Goal: Information Seeking & Learning: Learn about a topic

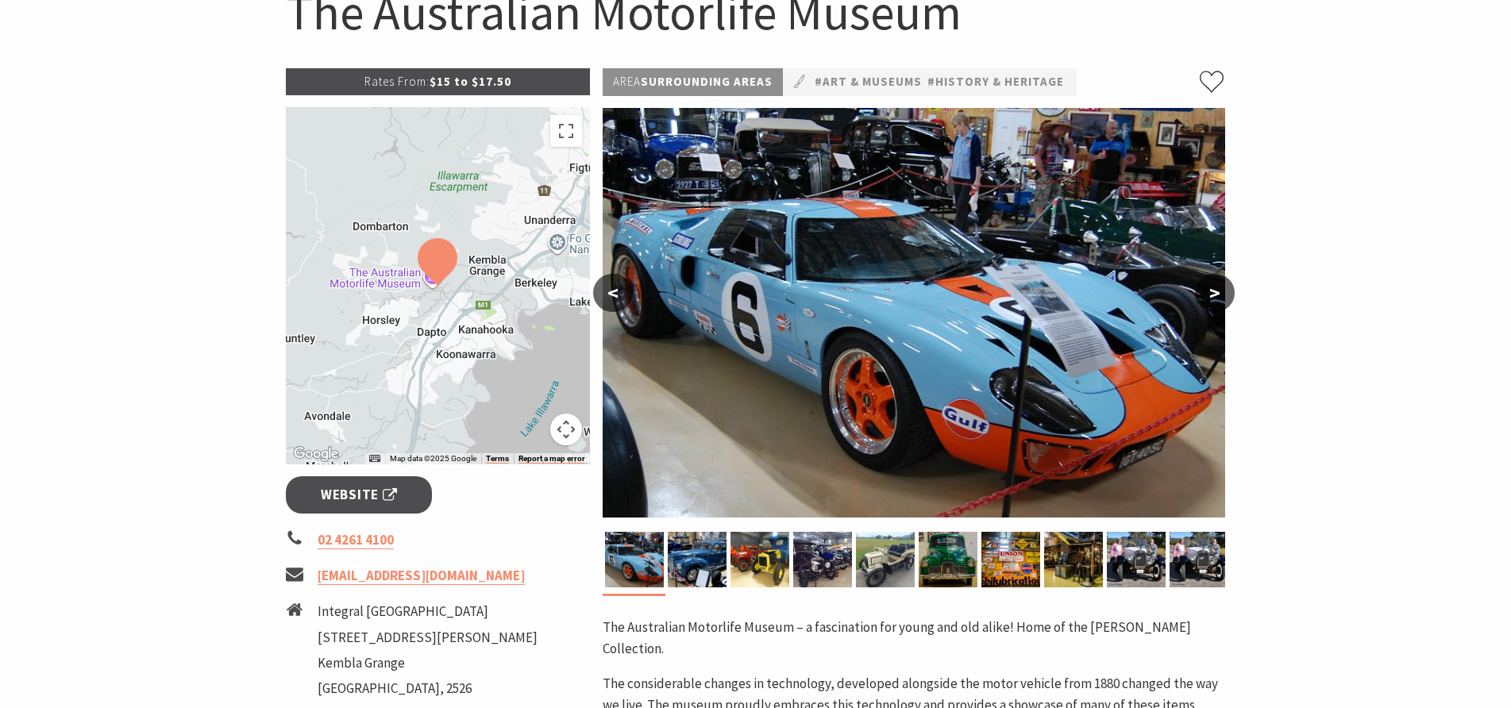
scroll to position [318, 0]
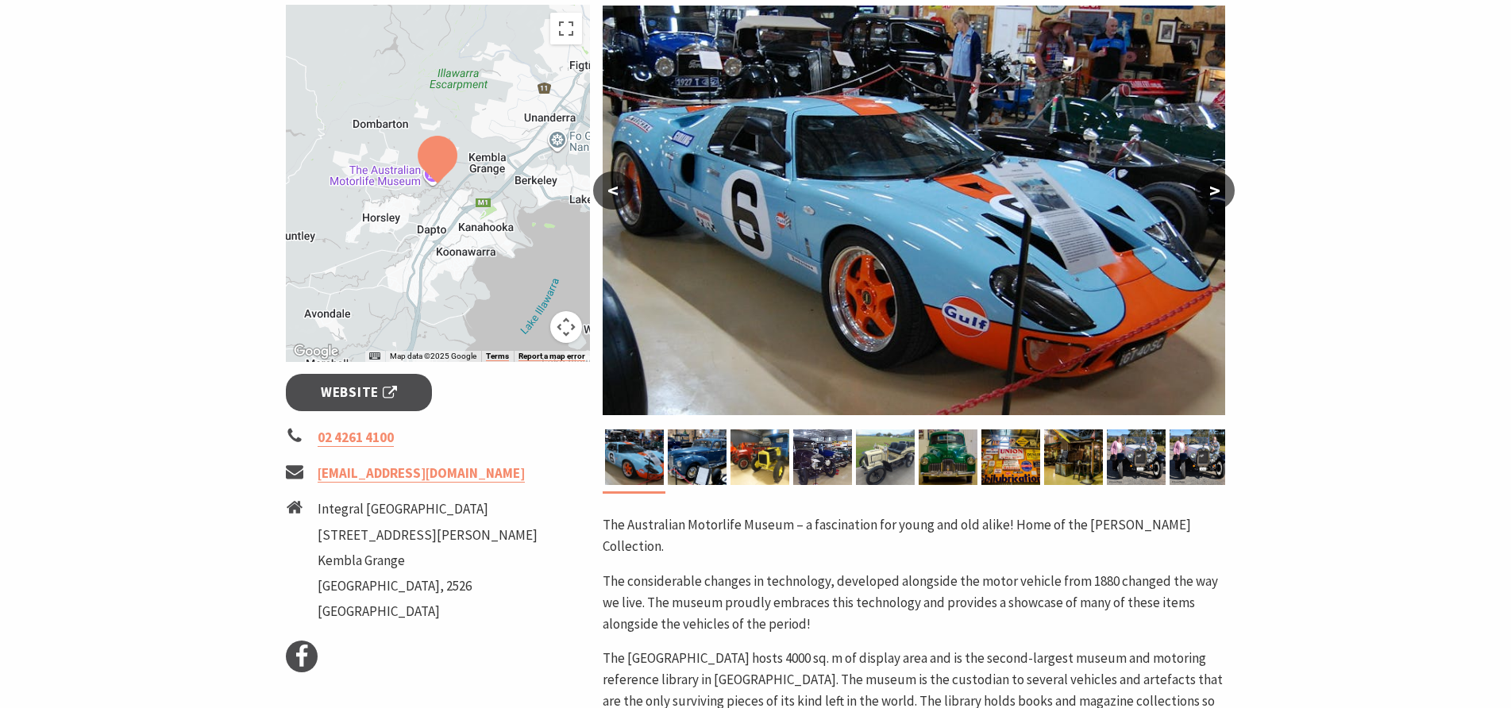
scroll to position [318, 0]
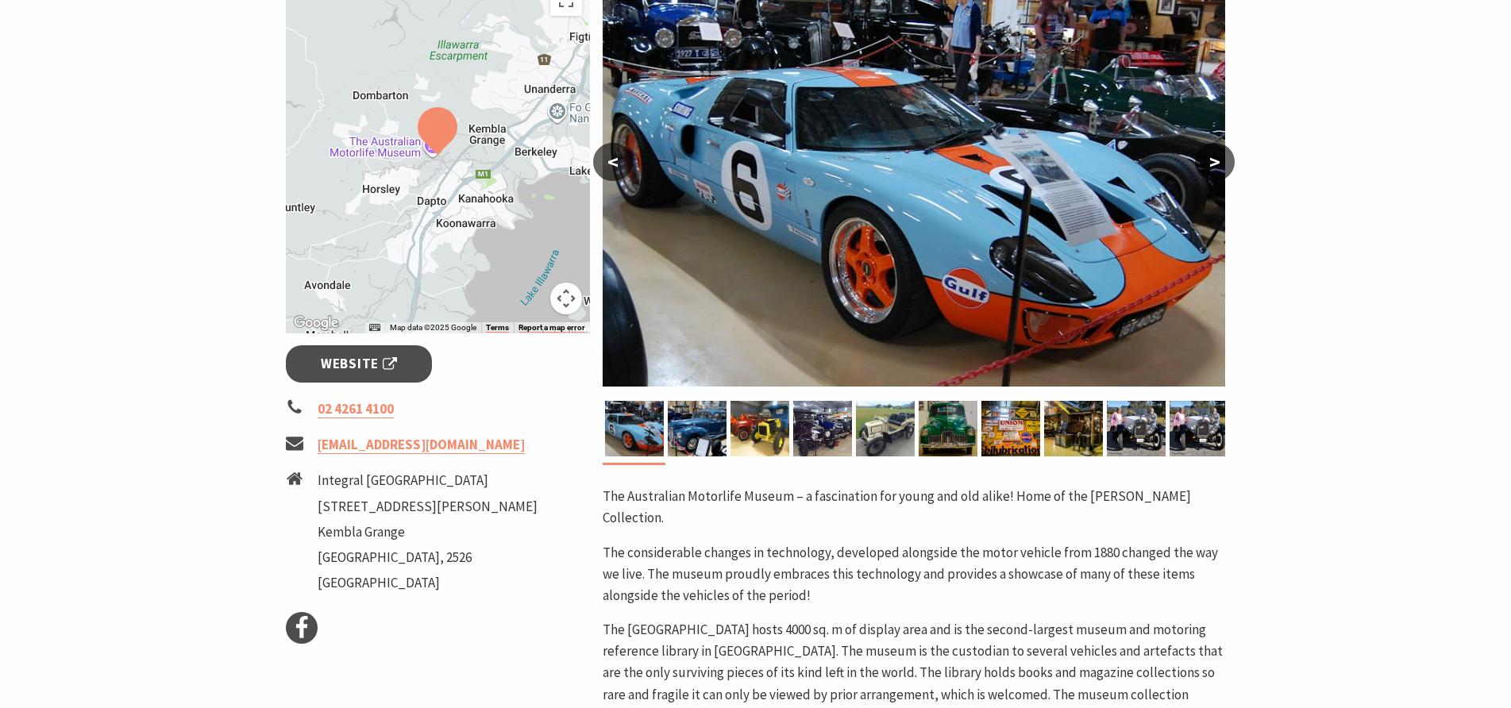
click at [1212, 160] on button ">" at bounding box center [1215, 162] width 40 height 38
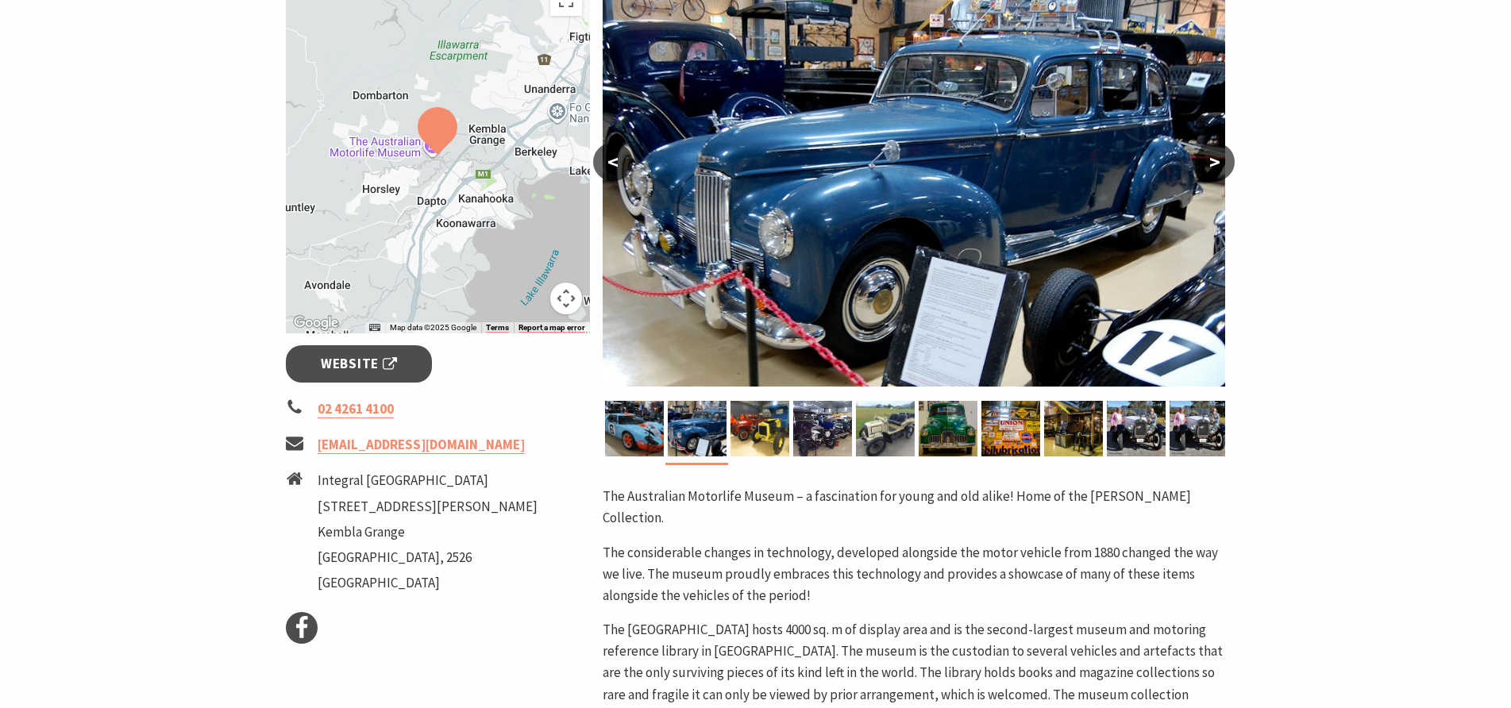
click at [1212, 159] on button ">" at bounding box center [1215, 162] width 40 height 38
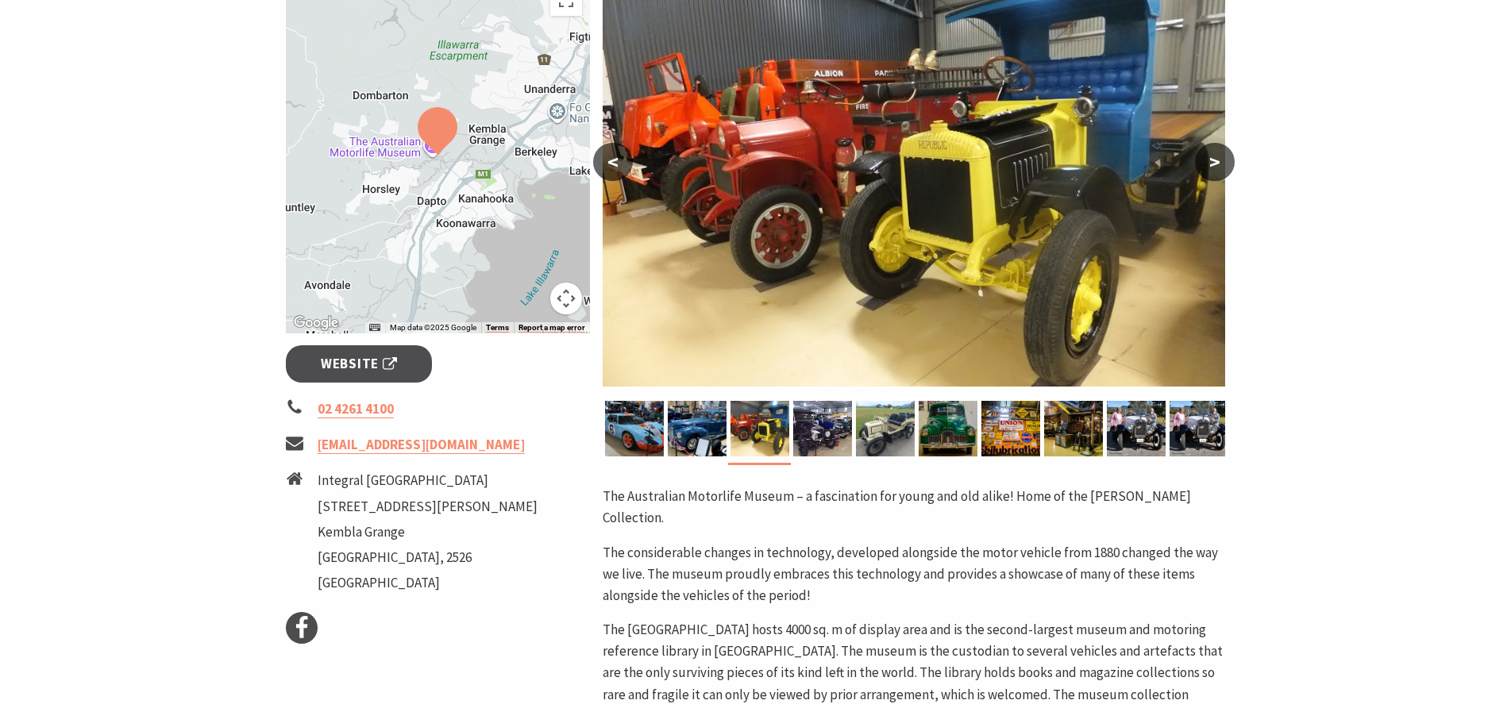
click at [1212, 159] on button ">" at bounding box center [1215, 162] width 40 height 38
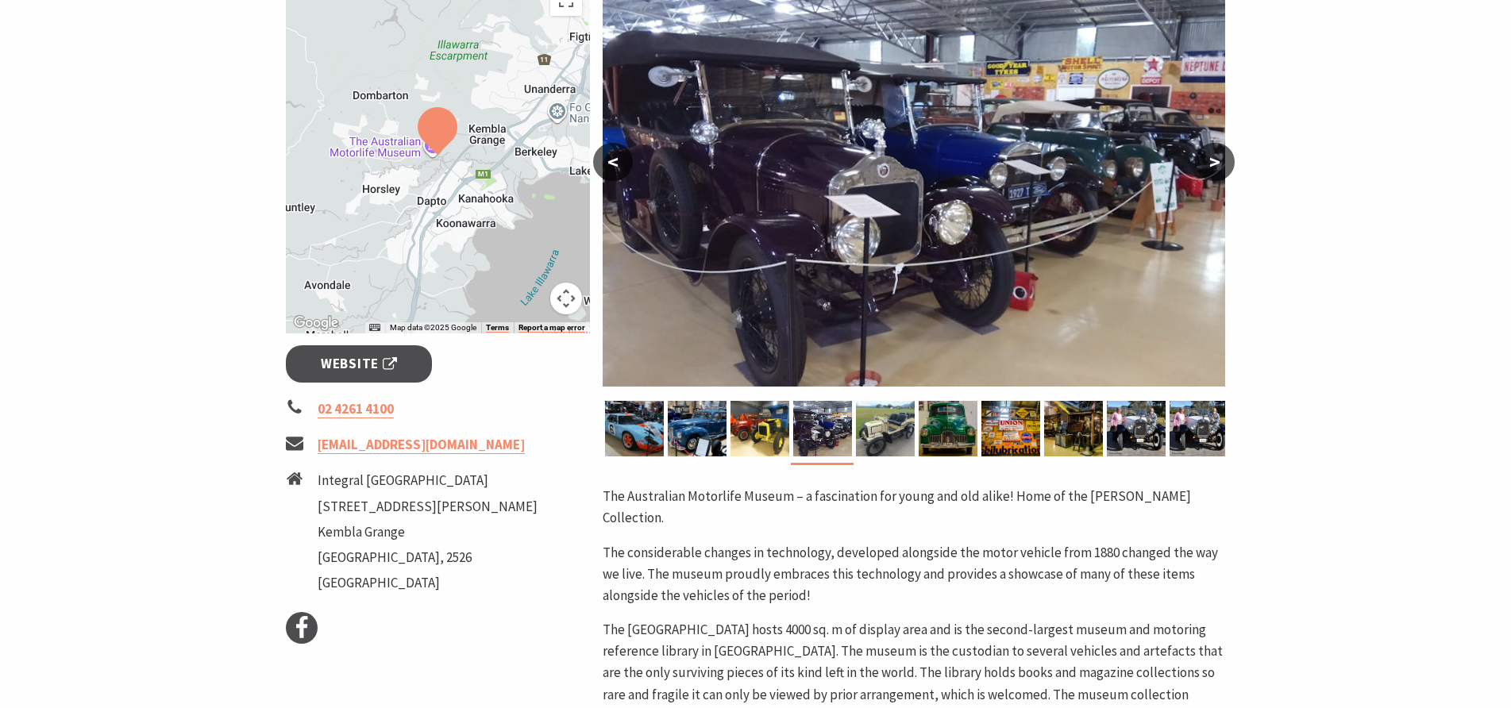
click at [1212, 159] on button ">" at bounding box center [1215, 162] width 40 height 38
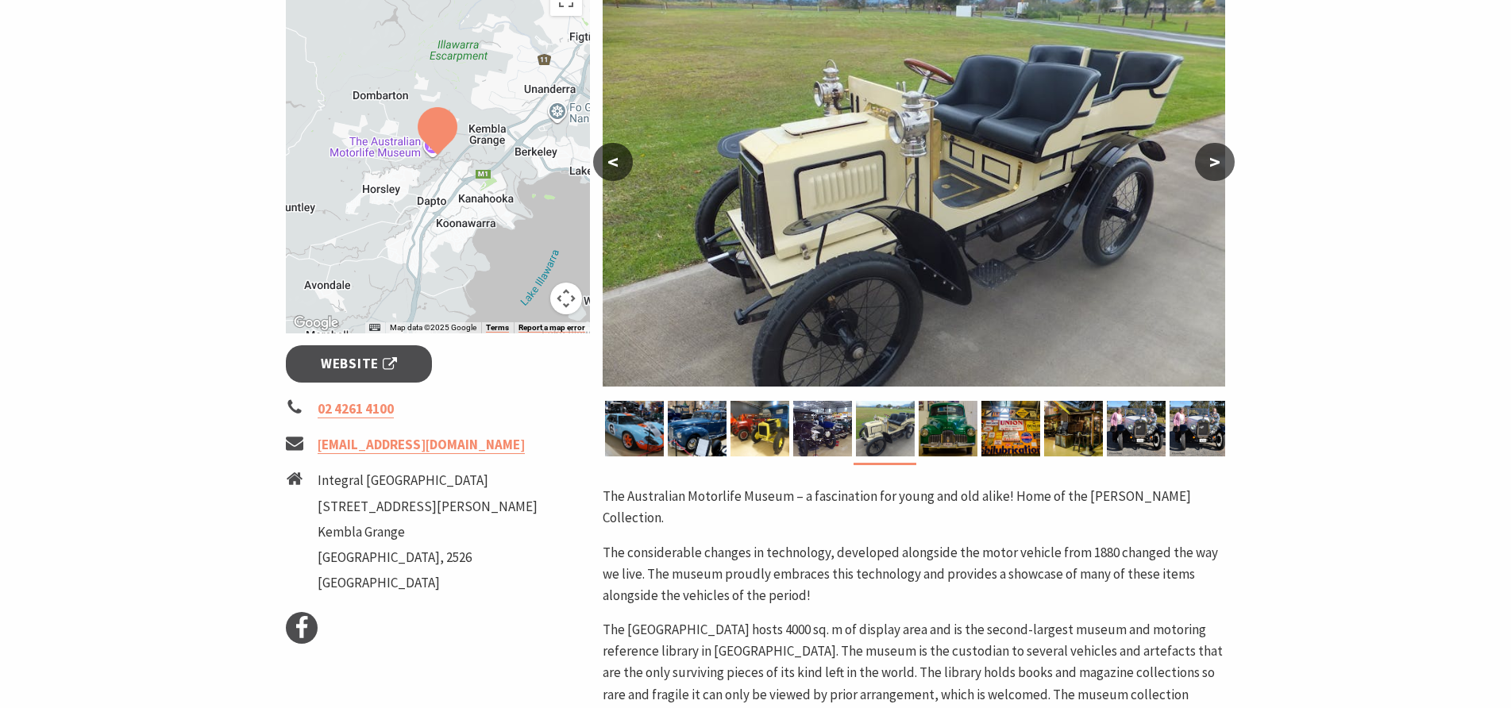
click at [1212, 159] on button ">" at bounding box center [1215, 162] width 40 height 38
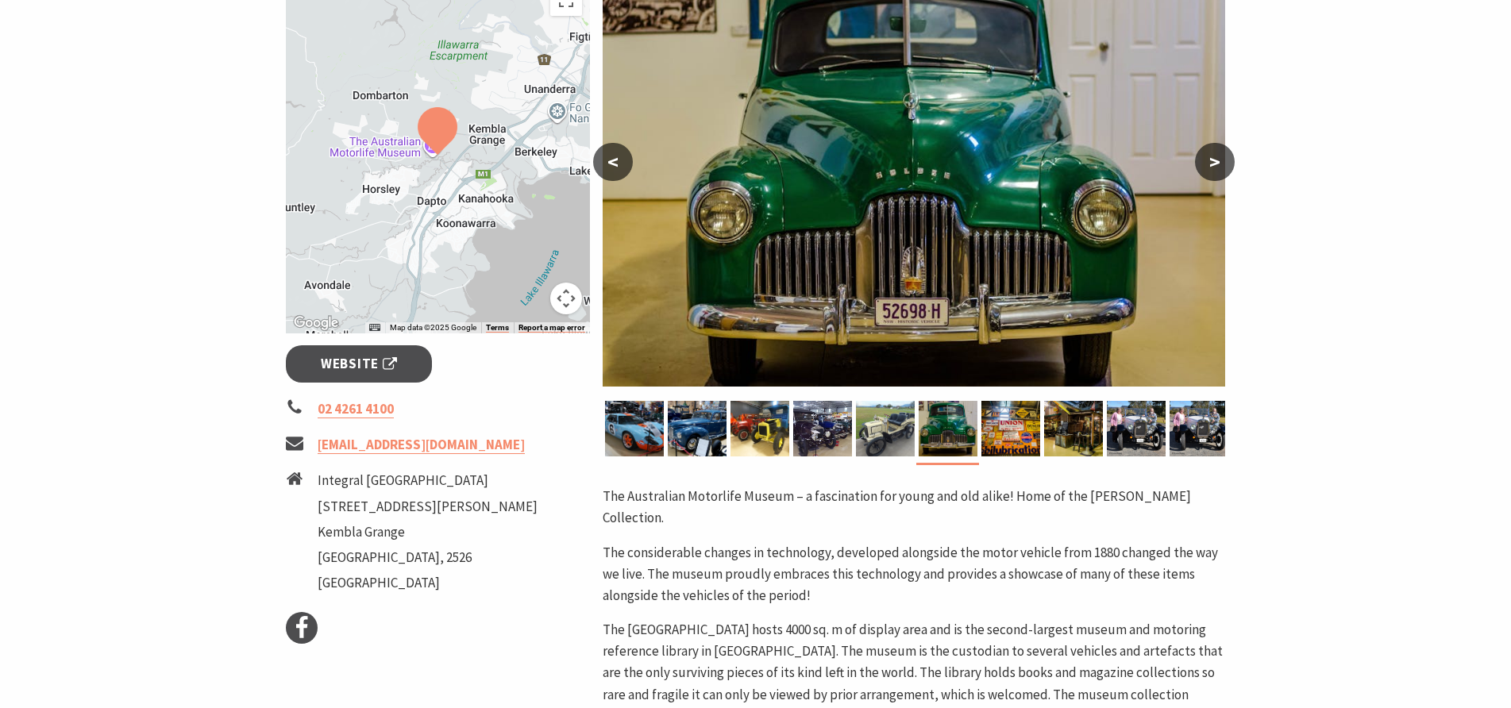
click at [1212, 159] on button ">" at bounding box center [1215, 162] width 40 height 38
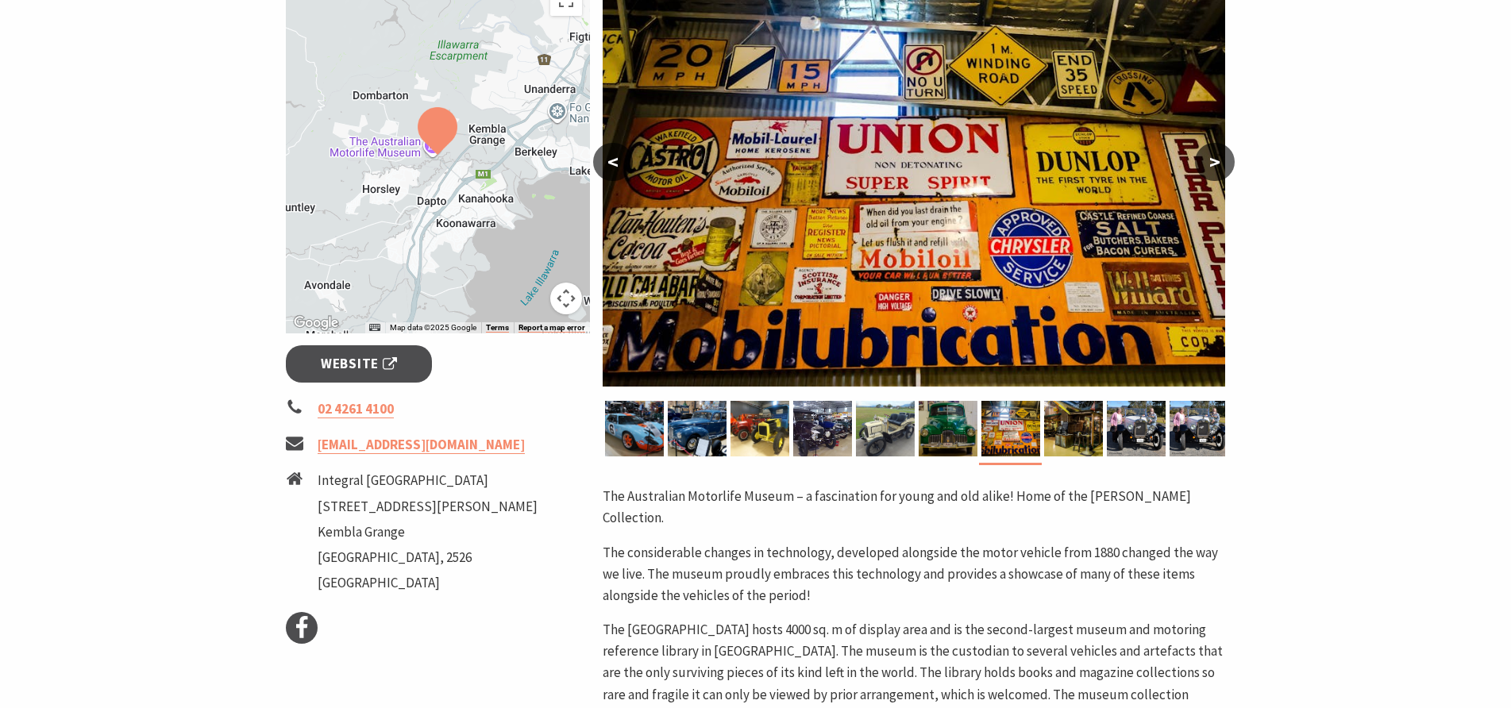
click at [1212, 159] on button ">" at bounding box center [1215, 162] width 40 height 38
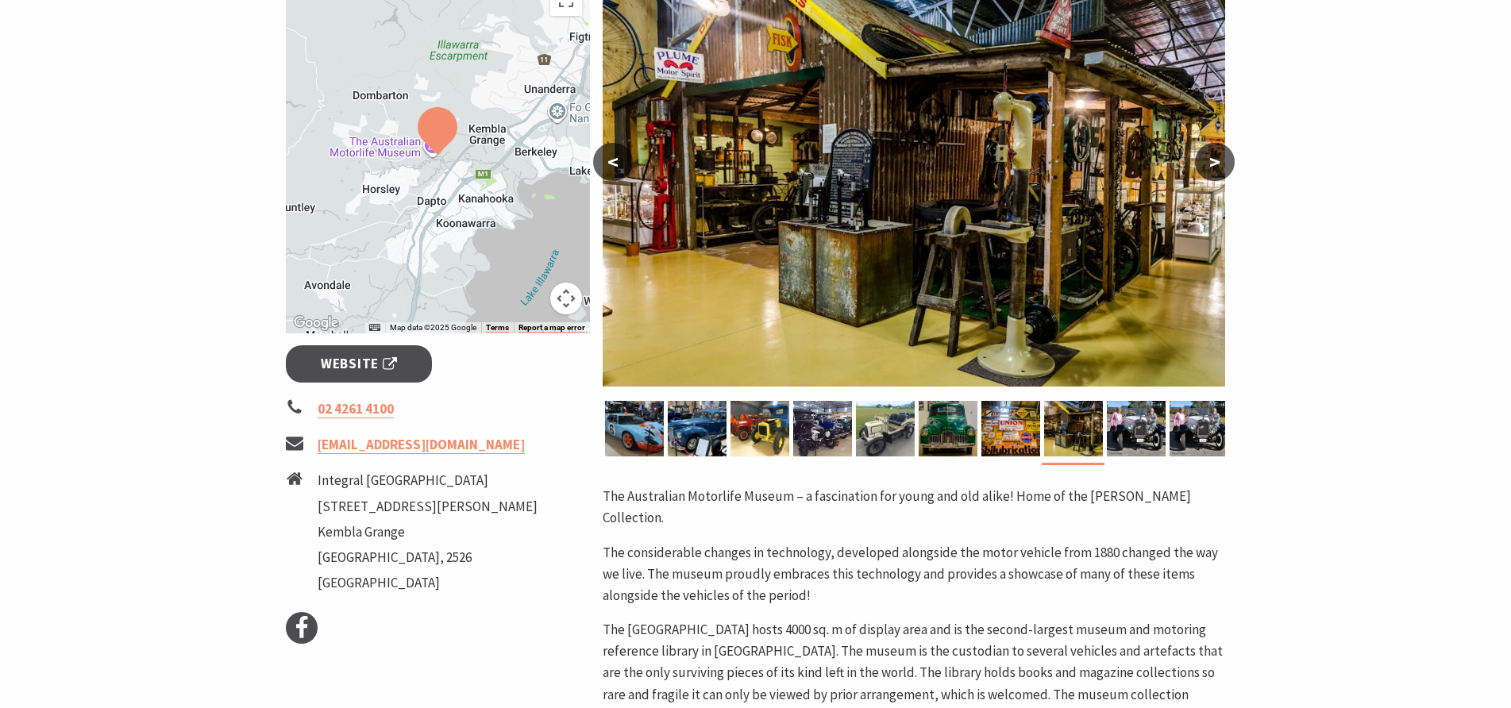
click at [1213, 159] on button ">" at bounding box center [1215, 162] width 40 height 38
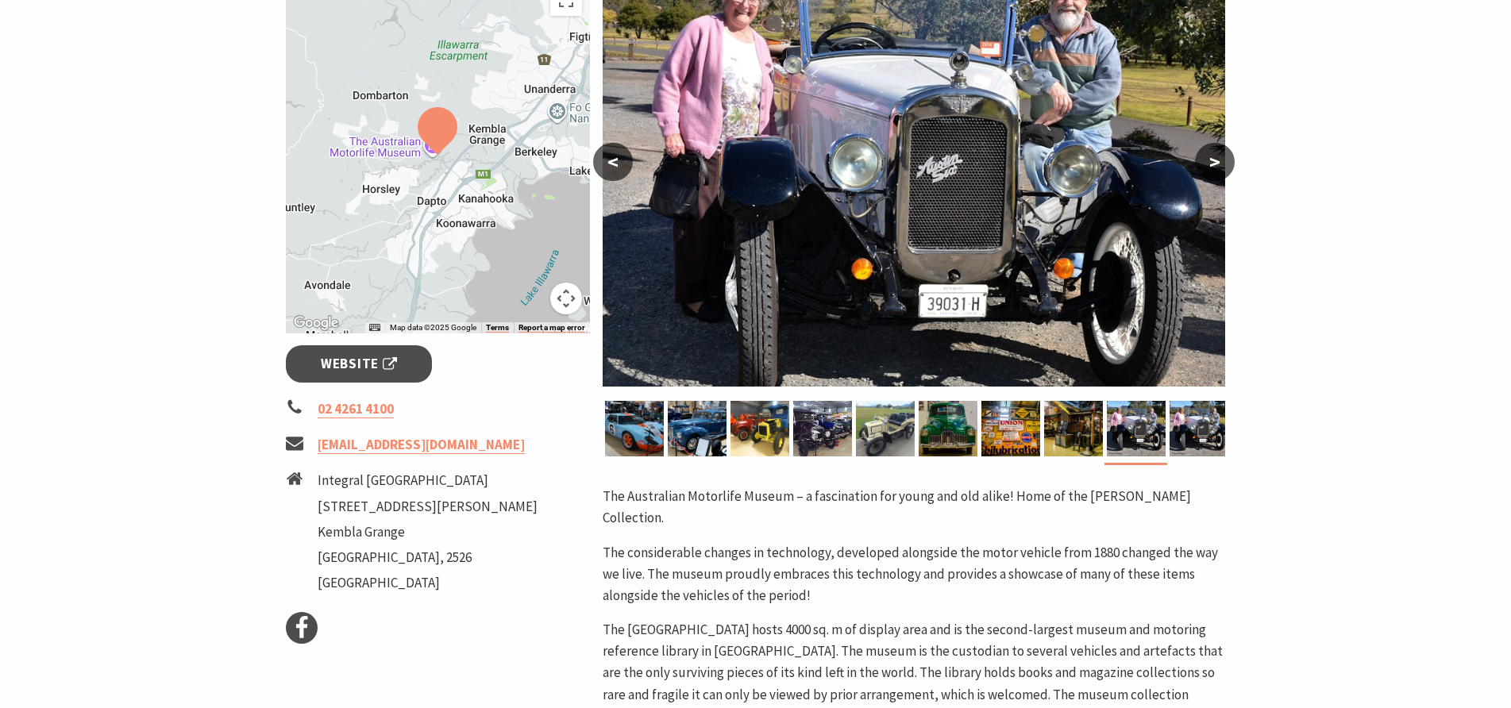
click at [1213, 159] on button ">" at bounding box center [1215, 162] width 40 height 38
click at [1210, 162] on button ">" at bounding box center [1215, 162] width 40 height 38
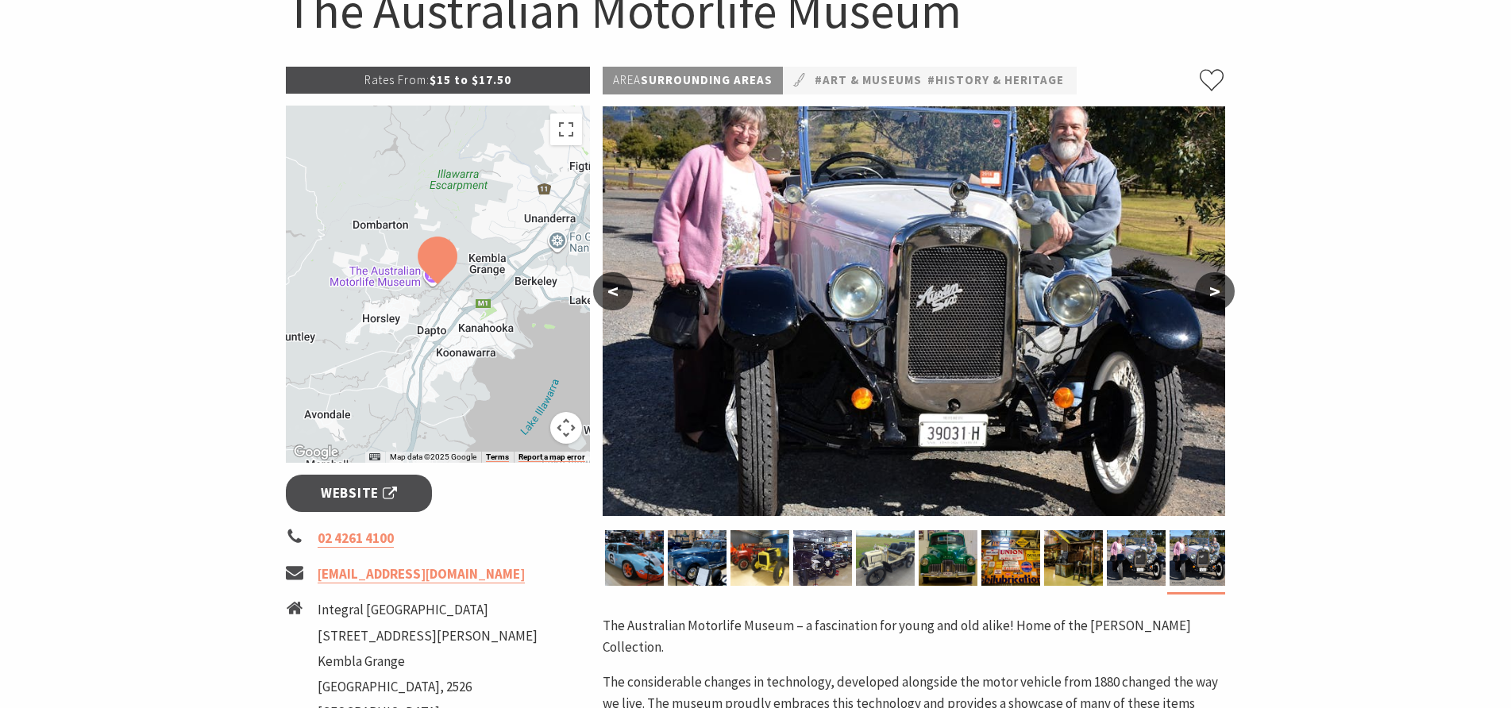
scroll to position [0, 0]
